Goal: Task Accomplishment & Management: Complete application form

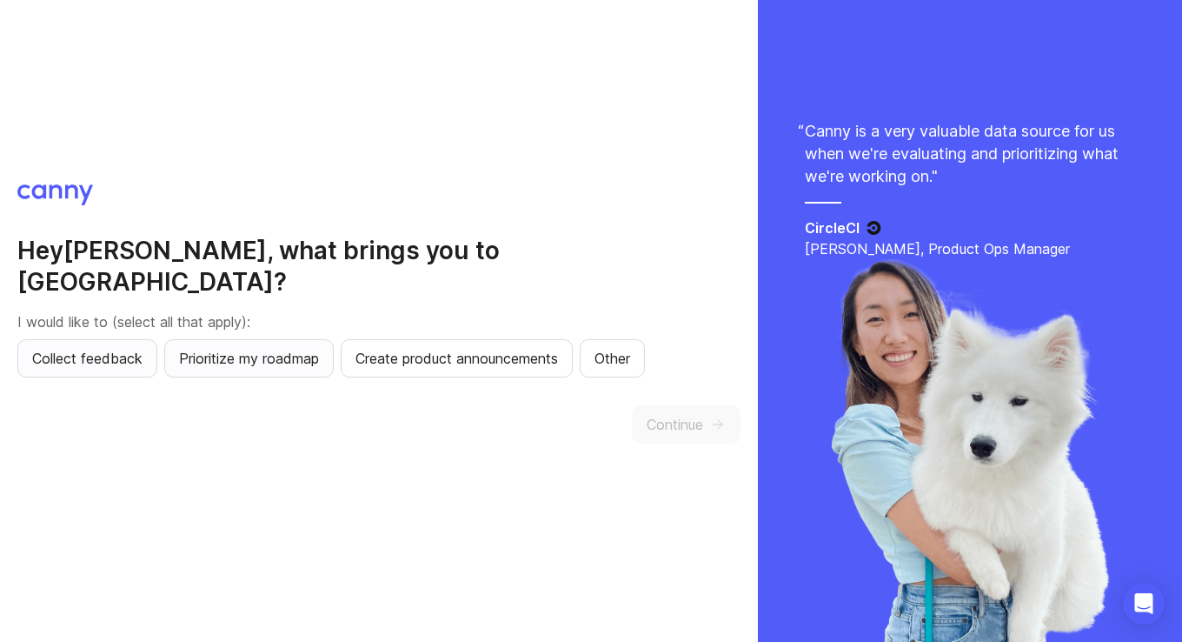
drag, startPoint x: 83, startPoint y: 343, endPoint x: 204, endPoint y: 349, distance: 121.8
click at [83, 348] on span "Collect feedback" at bounding box center [87, 358] width 110 height 21
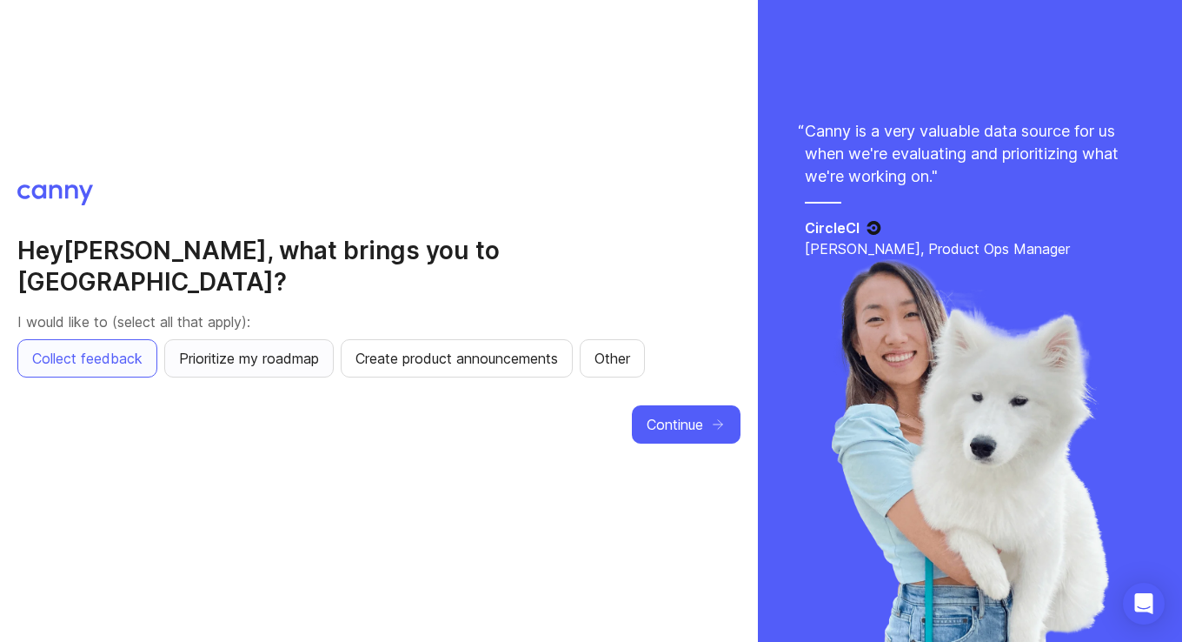
drag, startPoint x: 266, startPoint y: 349, endPoint x: 327, endPoint y: 353, distance: 61.0
click at [266, 349] on span "Prioritize my roadmap" at bounding box center [249, 358] width 140 height 21
click at [428, 348] on span "Create product announcements" at bounding box center [457, 358] width 203 height 21
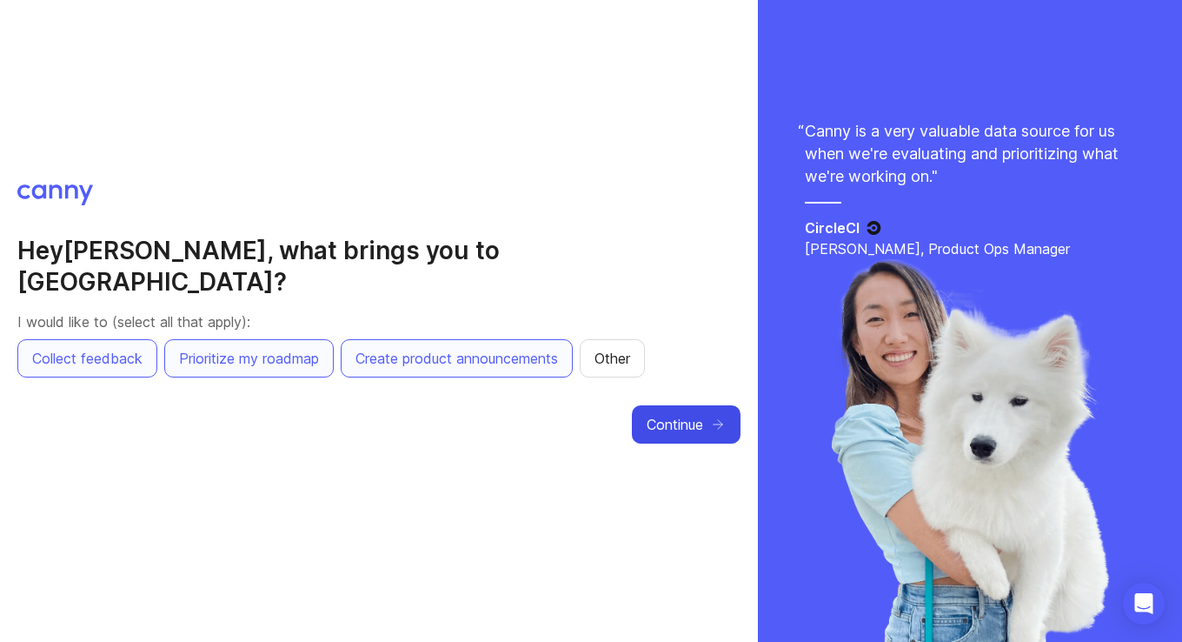
click at [676, 414] on span "Continue" at bounding box center [675, 424] width 57 height 21
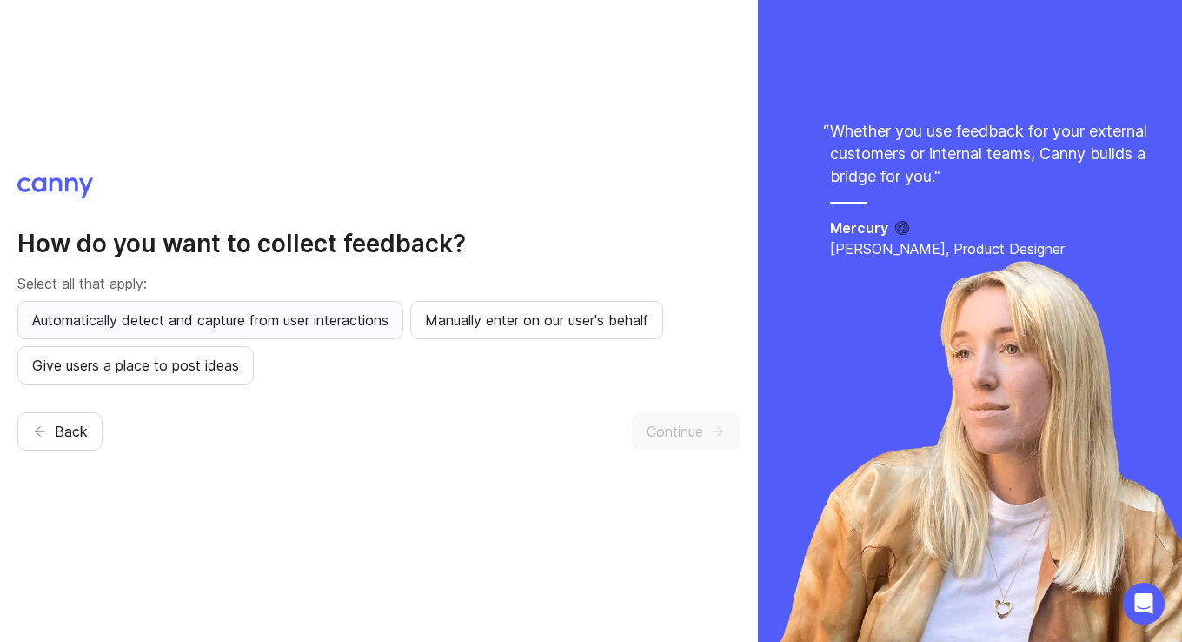
click at [276, 325] on span "Automatically detect and capture from user interactions" at bounding box center [210, 319] width 356 height 21
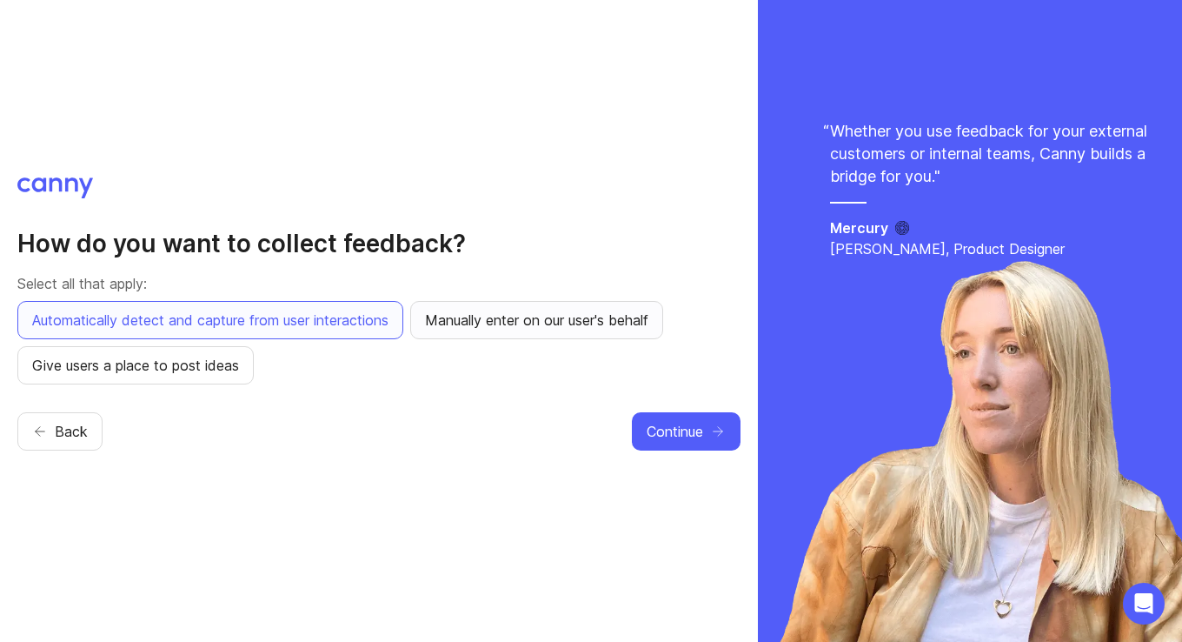
click at [582, 305] on button "Manually enter on our user's behalf" at bounding box center [536, 320] width 253 height 38
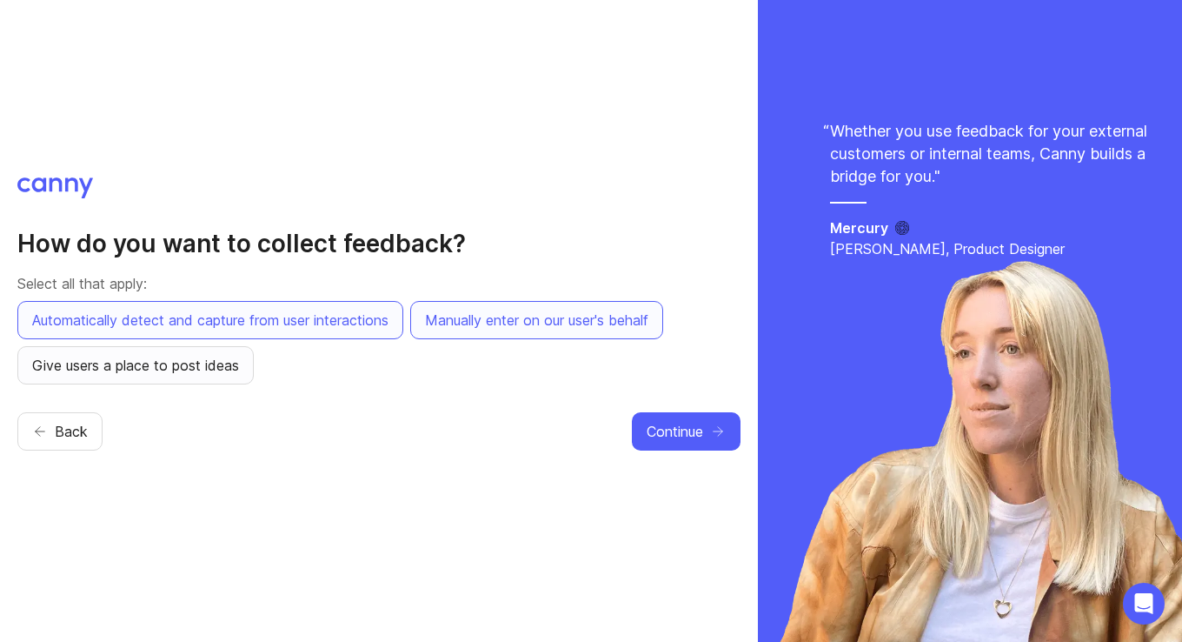
click at [178, 372] on span "Give users a place to post ideas" at bounding box center [135, 365] width 207 height 21
click at [692, 421] on span "Continue" at bounding box center [675, 431] width 57 height 21
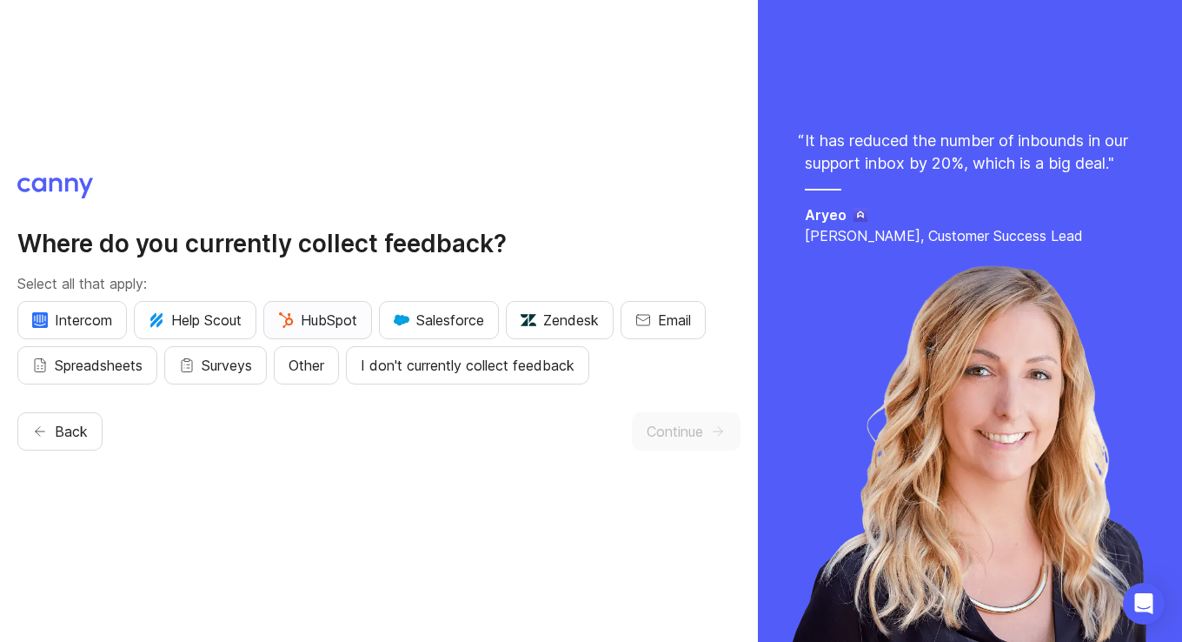
click at [325, 319] on span "HubSpot" at bounding box center [317, 319] width 79 height 21
click at [282, 372] on button "Other" at bounding box center [306, 365] width 65 height 38
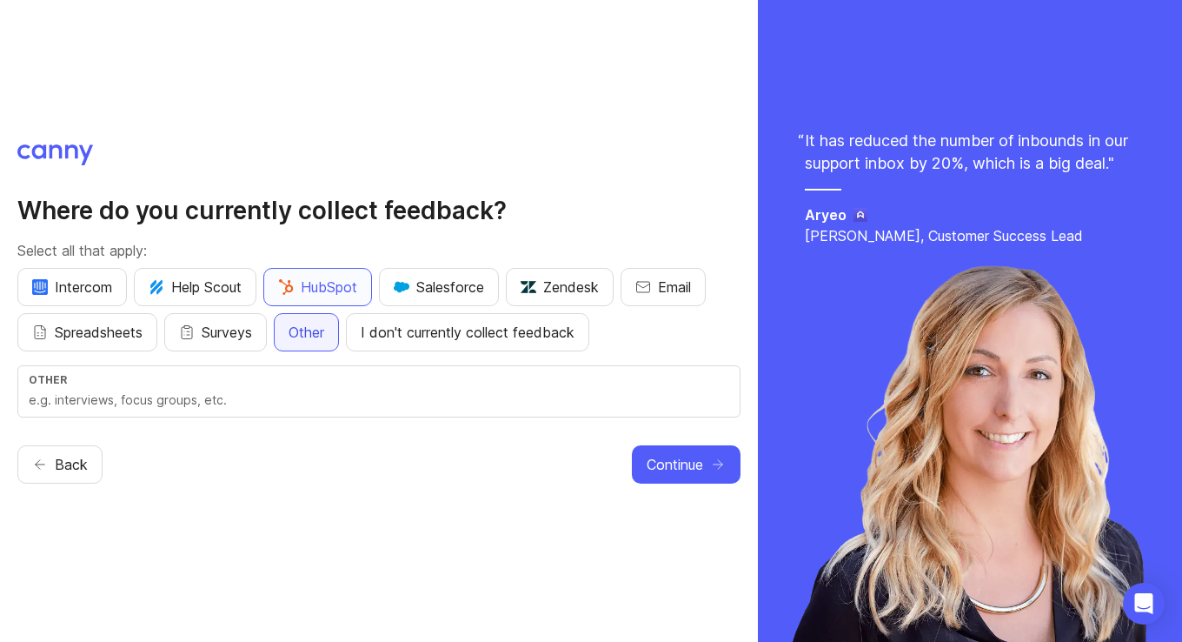
click at [316, 336] on span "Other" at bounding box center [307, 332] width 36 height 21
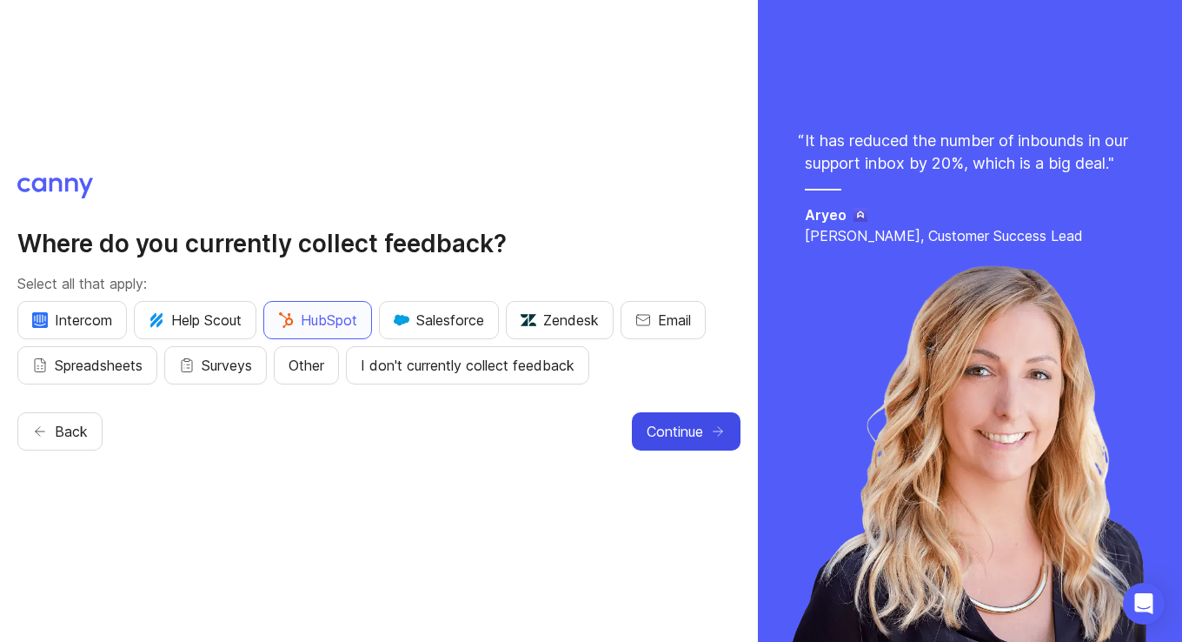
click at [687, 423] on span "Continue" at bounding box center [675, 431] width 57 height 21
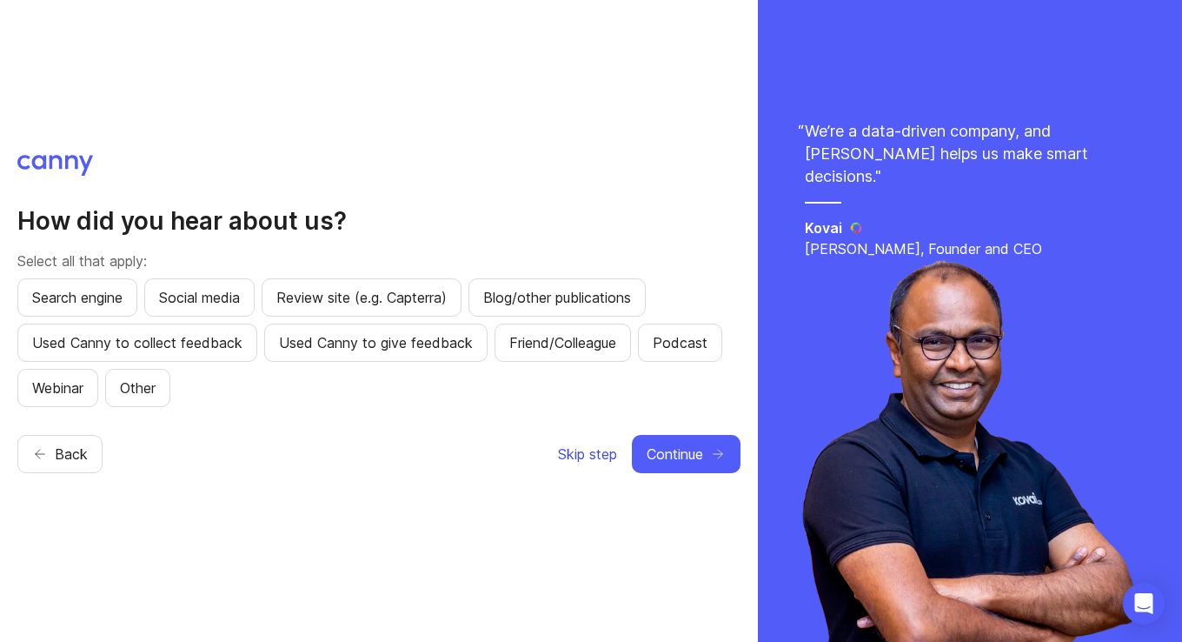
click at [608, 448] on span "Skip step" at bounding box center [587, 453] width 59 height 21
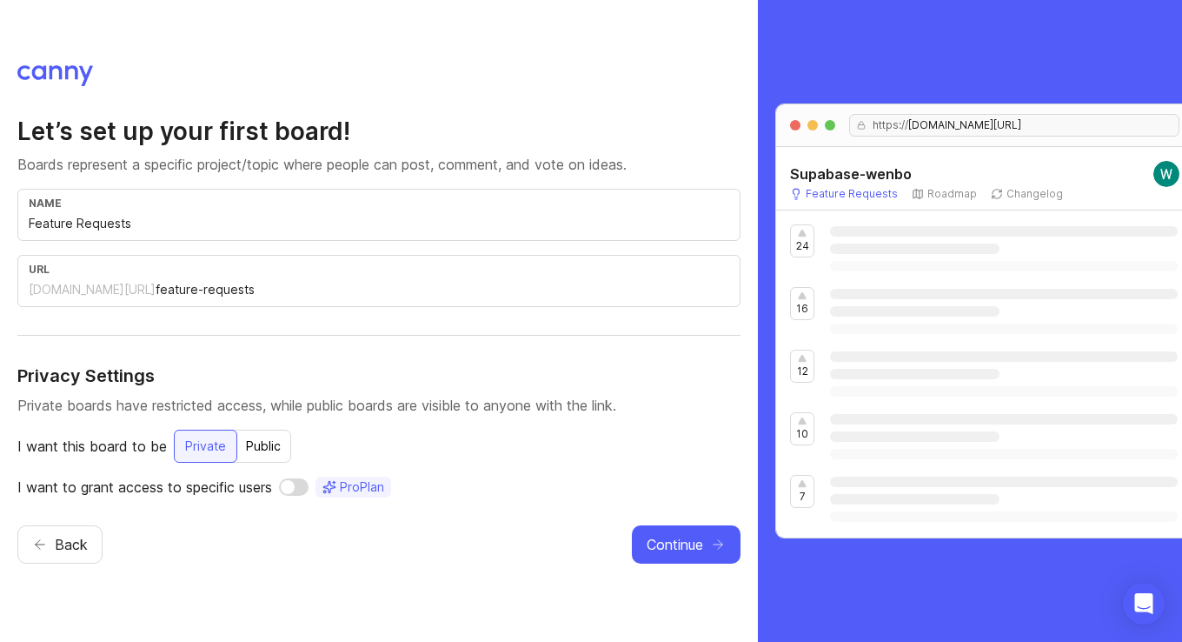
click at [79, 379] on h4 "Privacy Settings" at bounding box center [378, 375] width 723 height 24
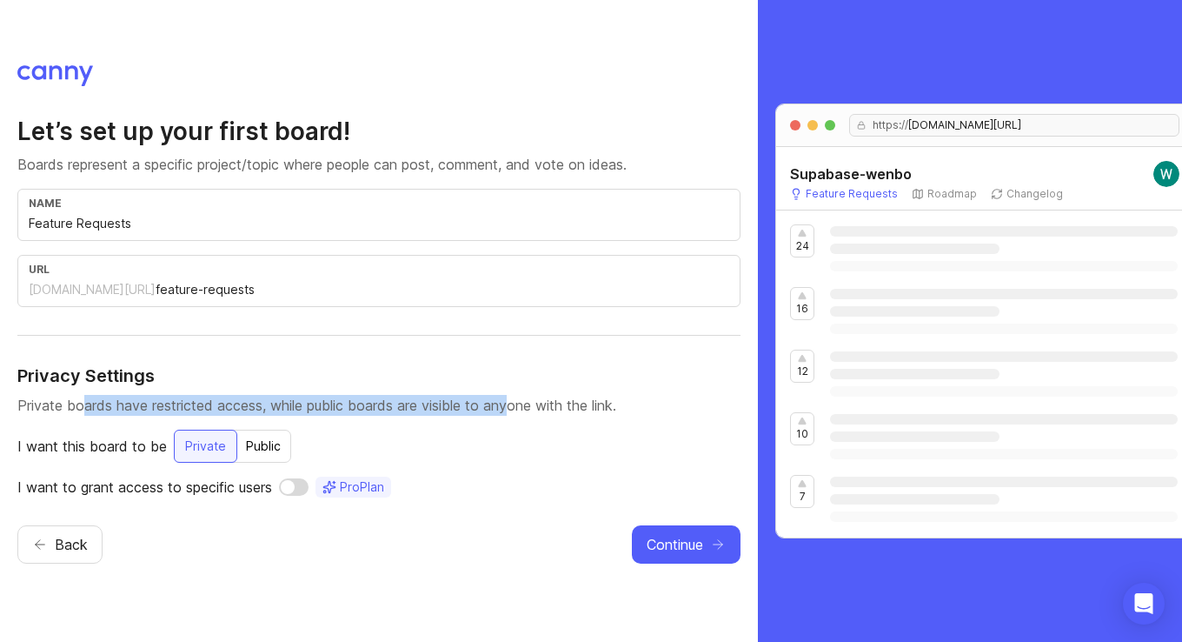
drag, startPoint x: 307, startPoint y: 400, endPoint x: 513, endPoint y: 403, distance: 206.1
click at [516, 403] on p "Private boards have restricted access, while public boards are visible to anyon…" at bounding box center [378, 405] width 723 height 21
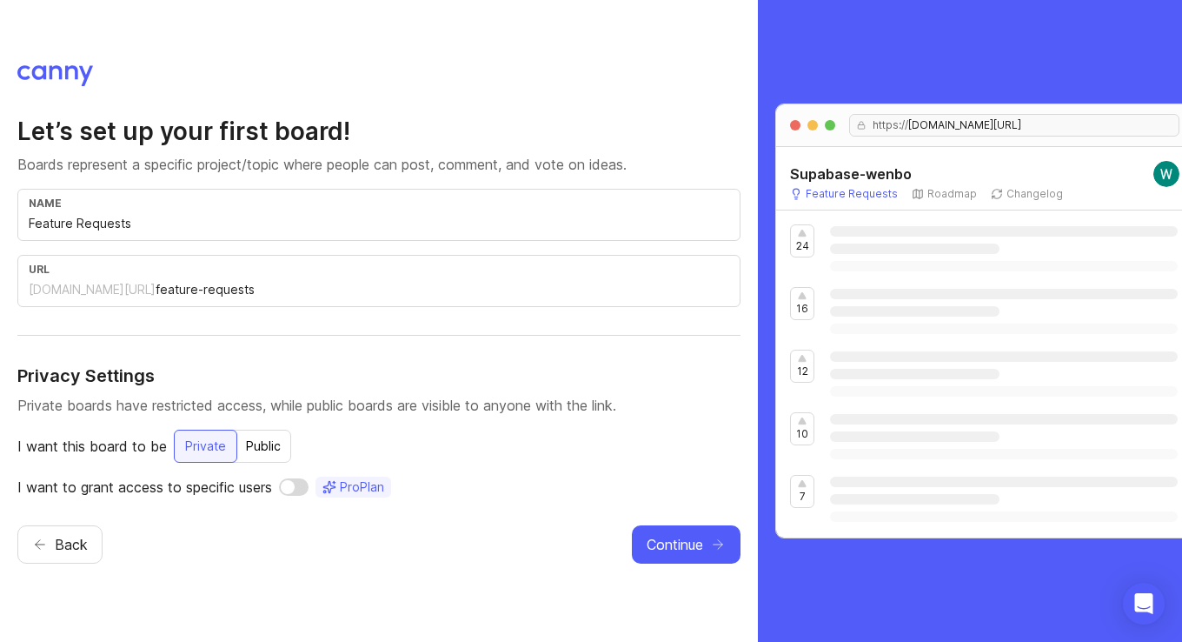
drag, startPoint x: 513, startPoint y: 403, endPoint x: 276, endPoint y: 242, distance: 286.0
click at [508, 399] on p "Private boards have restricted access, while public boards are visible to anyon…" at bounding box center [378, 405] width 723 height 21
click at [49, 63] on div "Let’s set up your first board! Boards represent a specific project/topic where …" at bounding box center [379, 321] width 758 height 642
